Goal: Check status: Check status

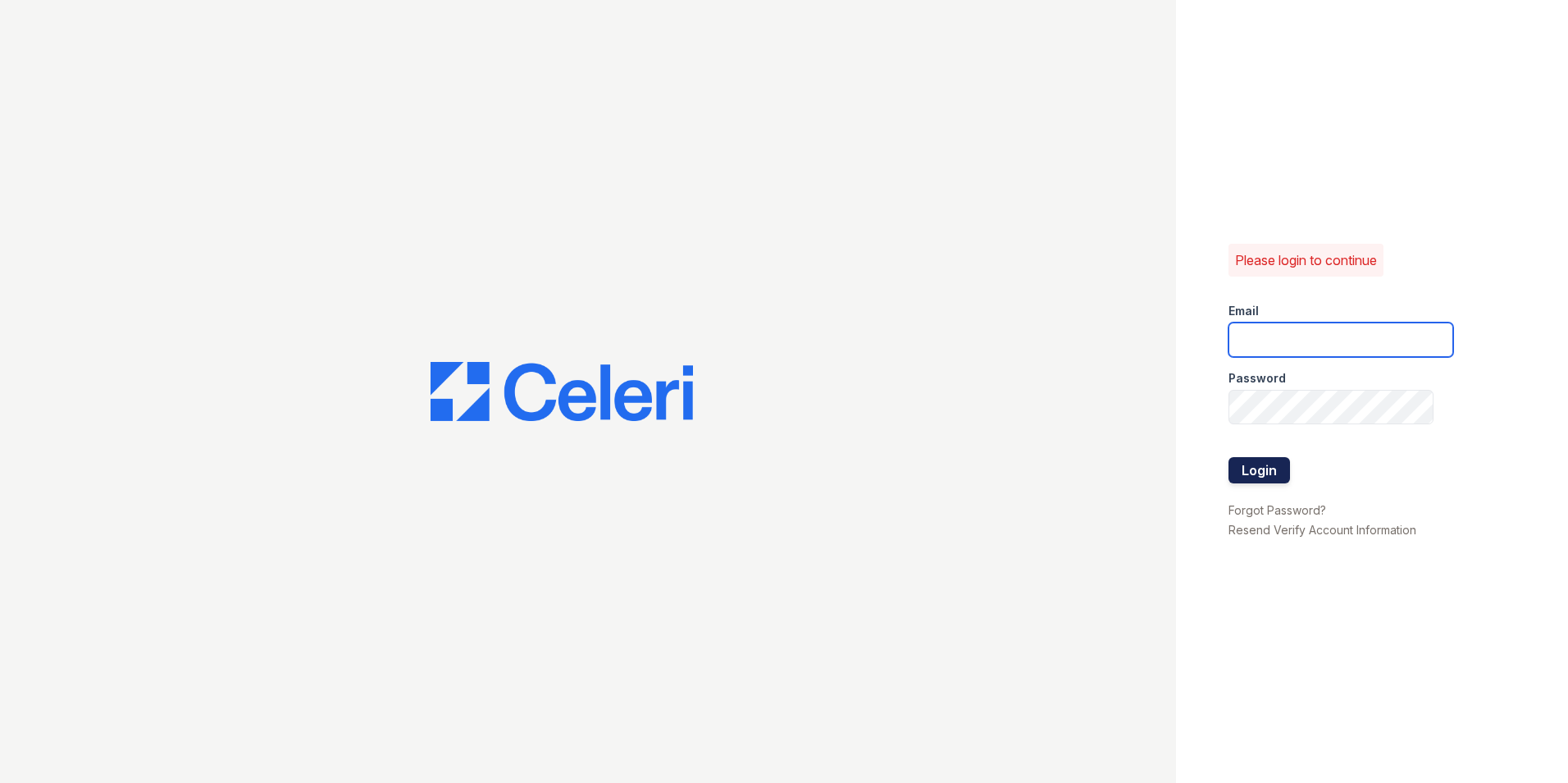
type input "[EMAIL_ADDRESS][DOMAIN_NAME]"
click at [1255, 482] on button "Login" at bounding box center [1259, 470] width 61 height 26
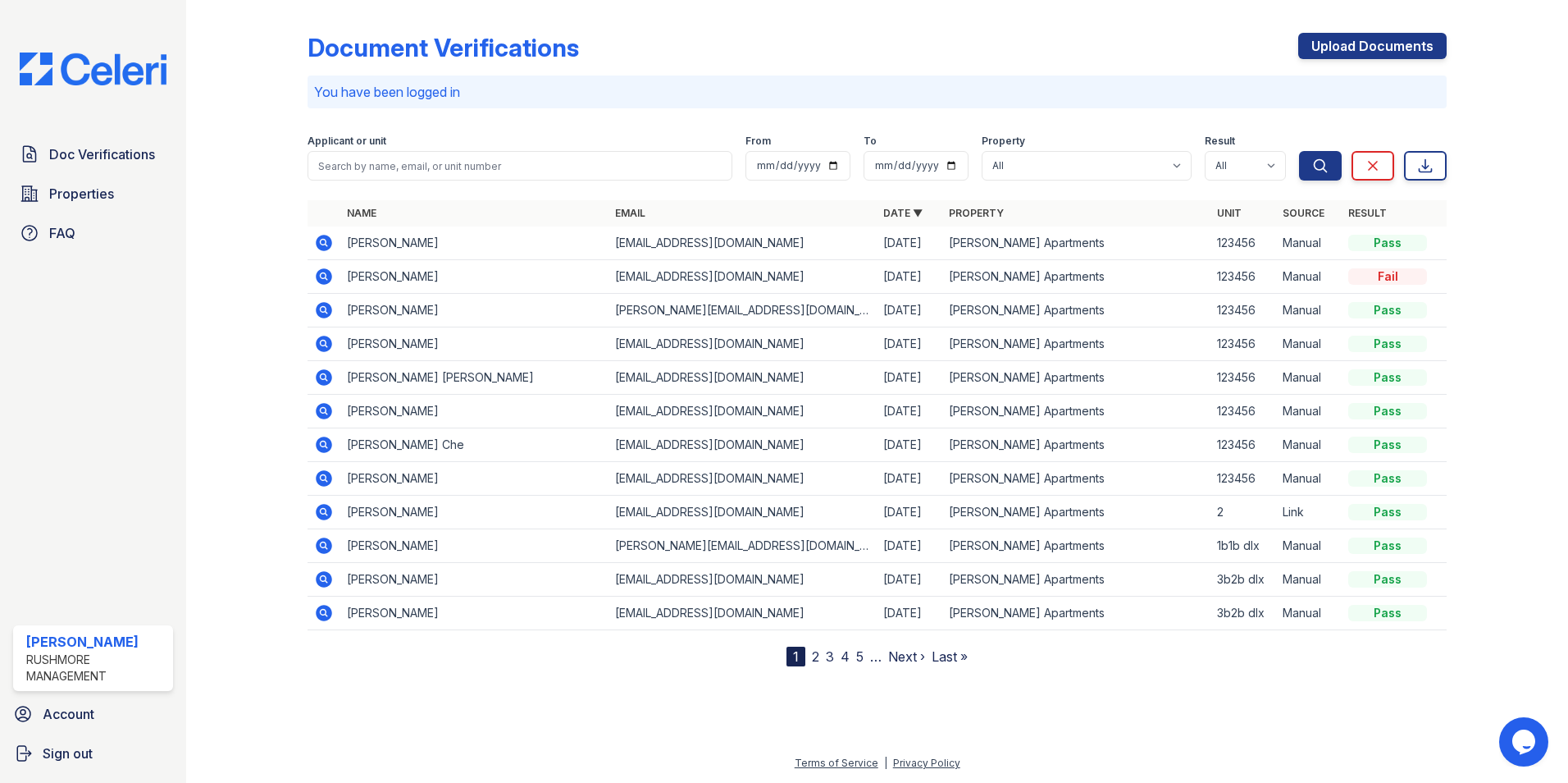
click at [1379, 280] on div "Fail" at bounding box center [1387, 276] width 79 height 17
click at [326, 273] on icon at bounding box center [323, 276] width 19 height 19
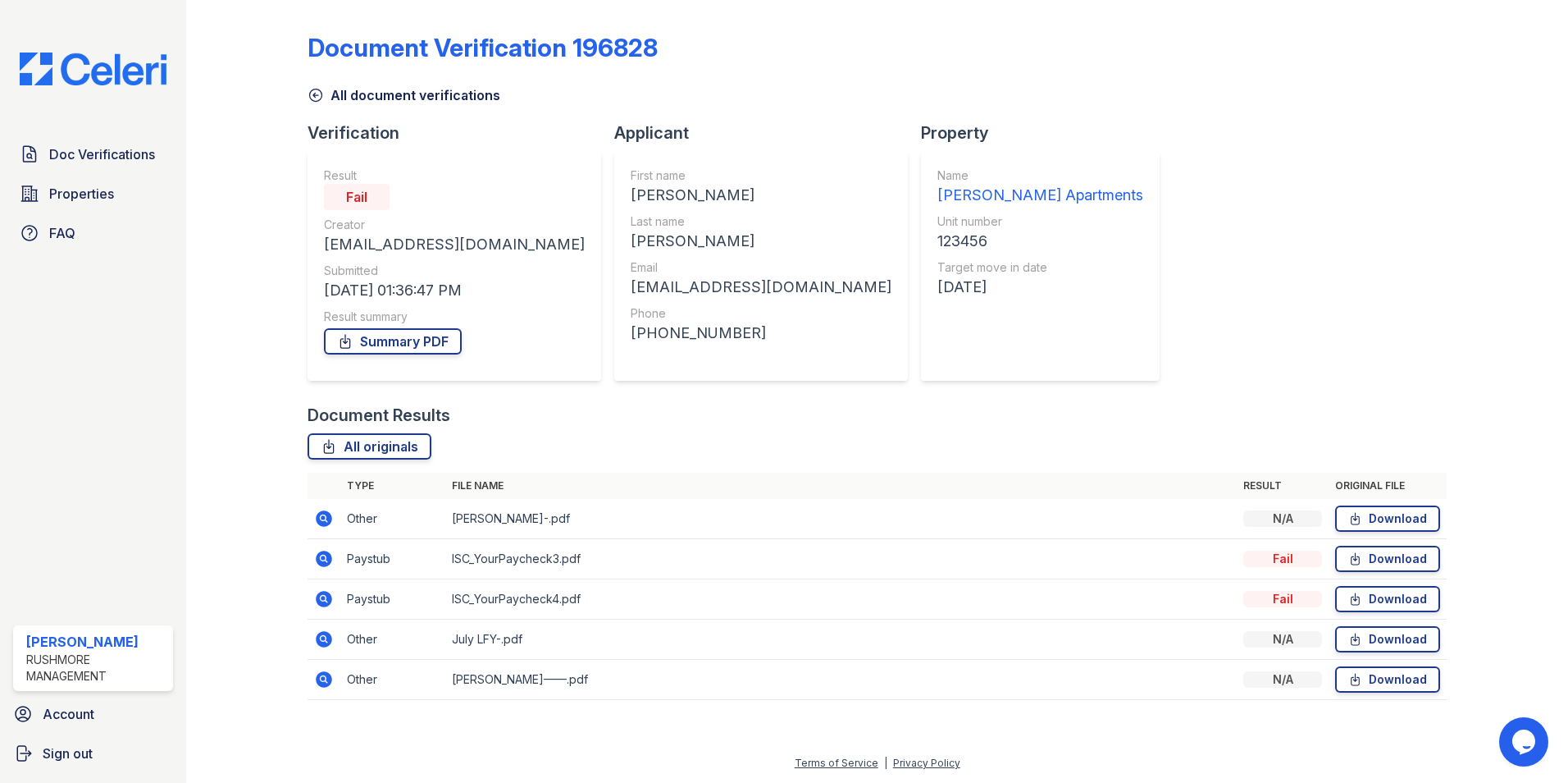
click at [340, 198] on div "Fail" at bounding box center [454, 197] width 261 height 26
click at [1408, 344] on div "Document Verification 196828 All document verifications Verification Result Fai…" at bounding box center [877, 361] width 1139 height 710
drag, startPoint x: 834, startPoint y: 282, endPoint x: 578, endPoint y: 294, distance: 256.3
click at [614, 294] on div "First name [PERSON_NAME] Last name [PERSON_NAME] Email [EMAIL_ADDRESS][DOMAIN_N…" at bounding box center [761, 265] width 294 height 229
copy div "[EMAIL_ADDRESS][DOMAIN_NAME]"
